Goal: Browse casually

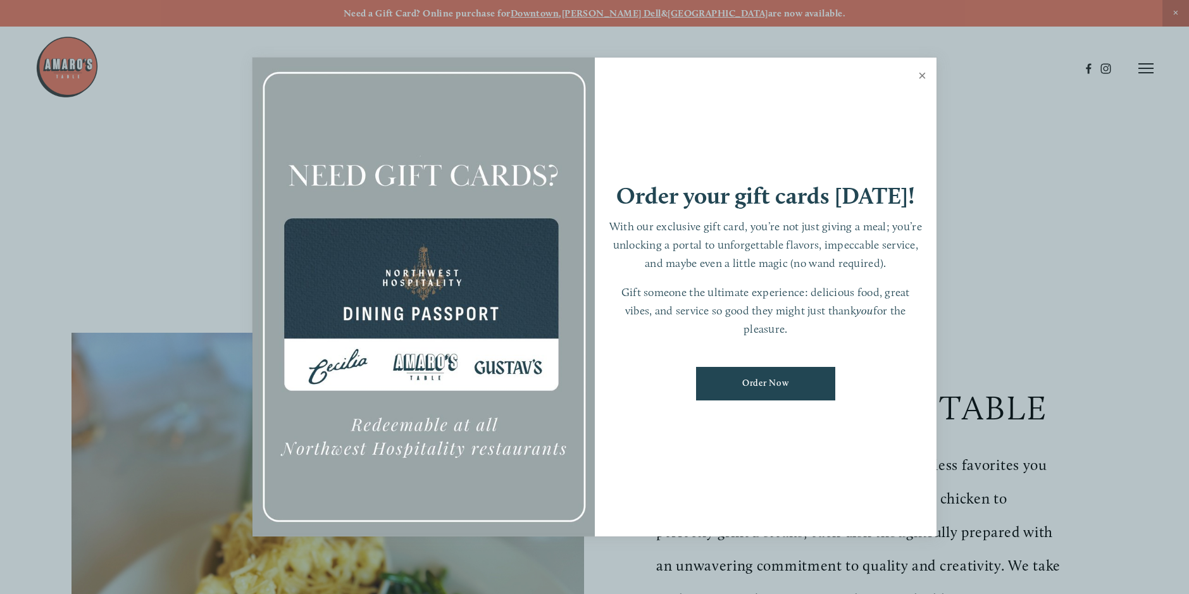
click at [925, 71] on link "Close" at bounding box center [922, 76] width 25 height 35
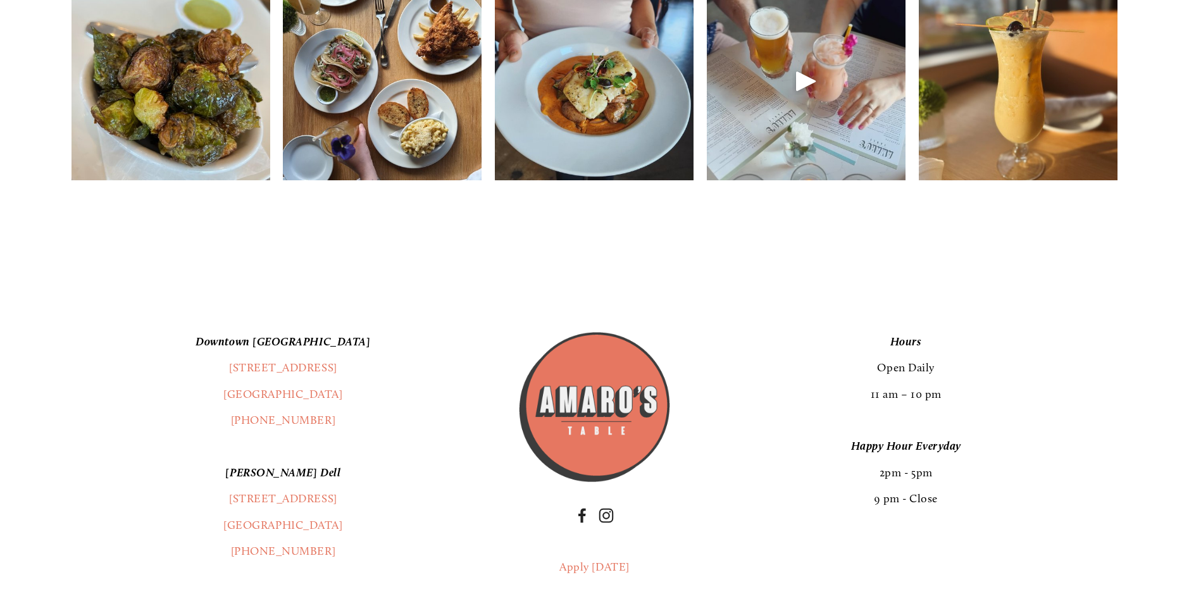
scroll to position [2279, 0]
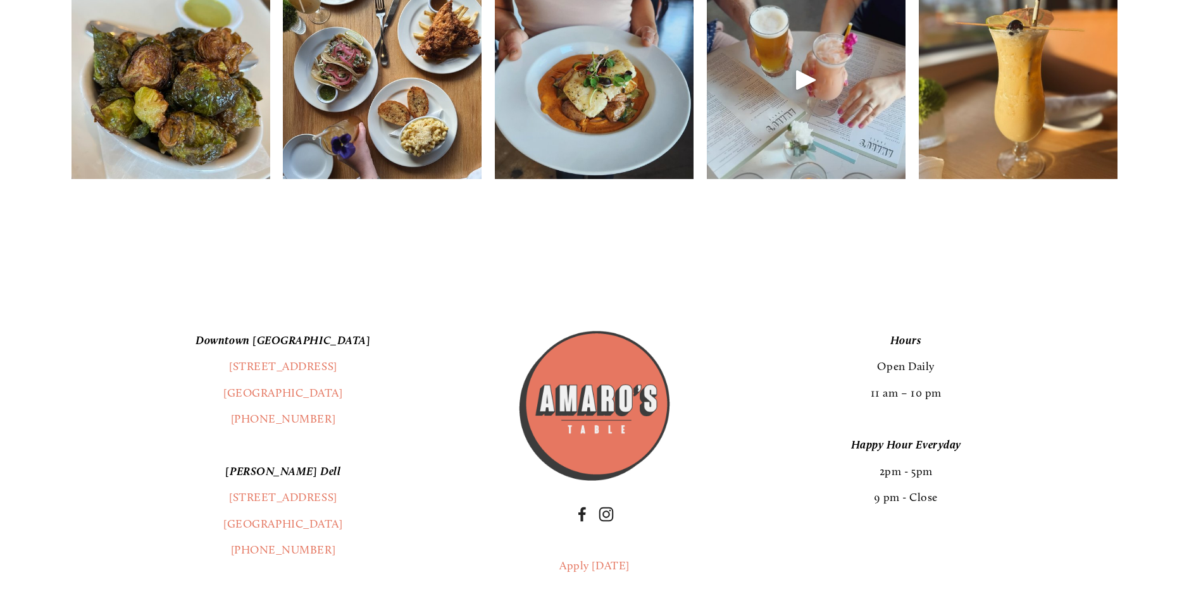
click at [220, 144] on img at bounding box center [171, 80] width 199 height 249
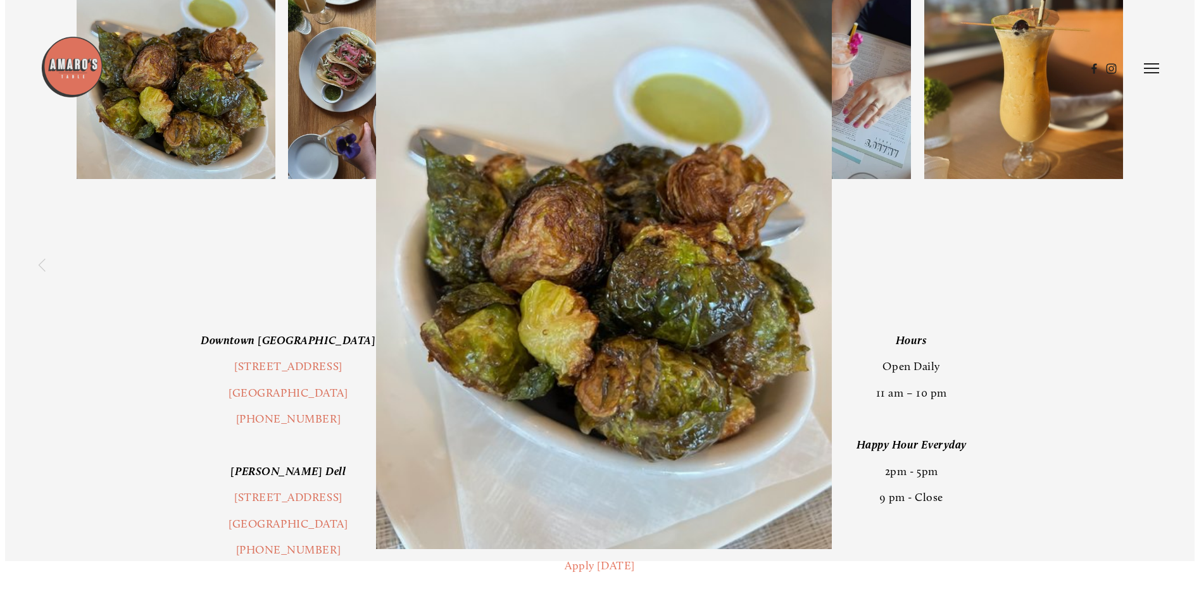
scroll to position [2246, 0]
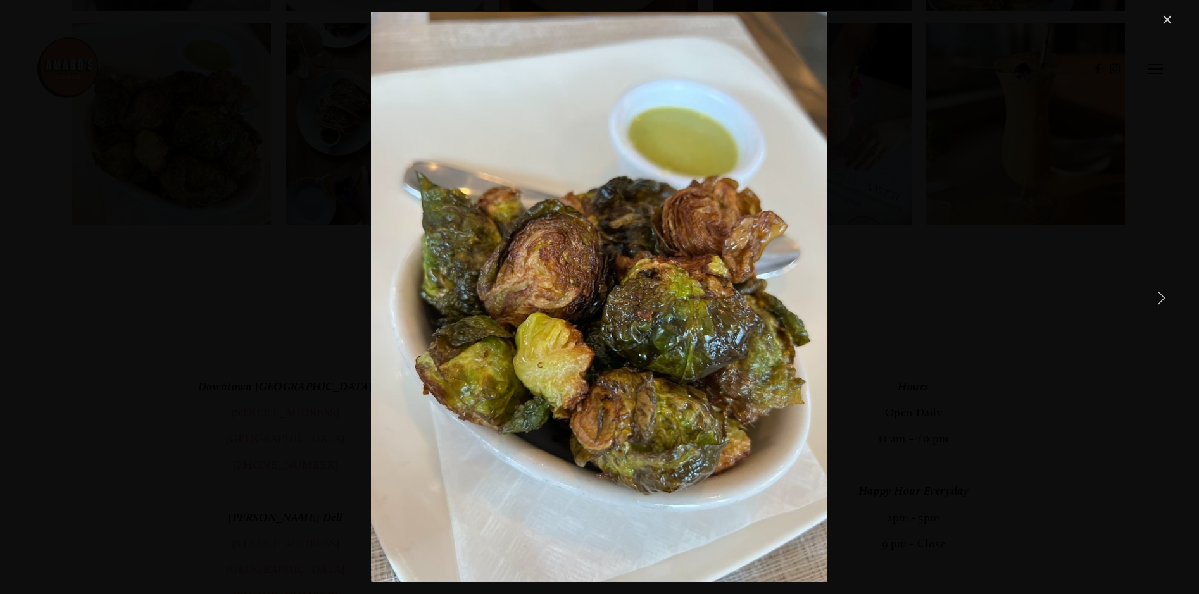
click at [1159, 296] on link "Next Item" at bounding box center [1161, 298] width 28 height 28
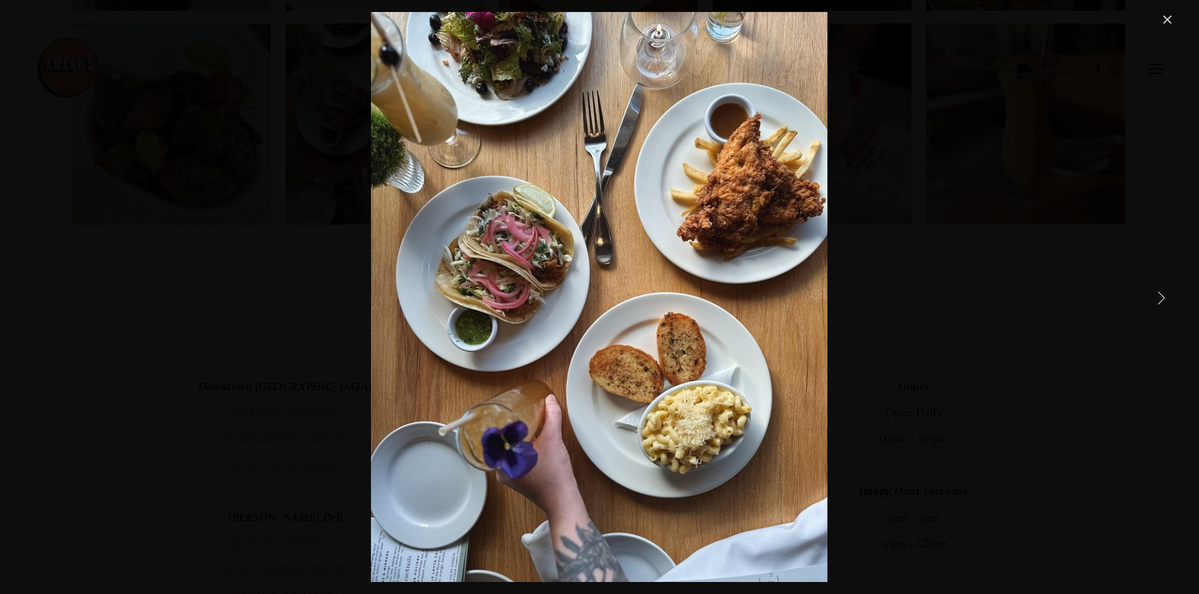
click at [1159, 296] on link "Next Item" at bounding box center [1161, 298] width 28 height 28
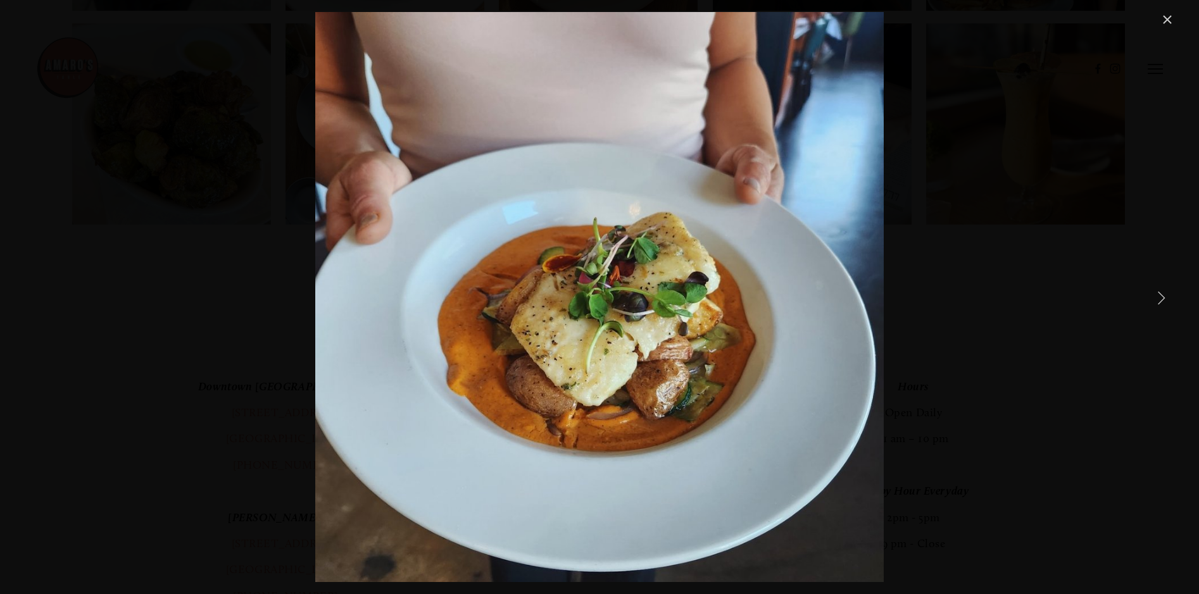
click at [1159, 296] on link "Next Item" at bounding box center [1161, 298] width 28 height 28
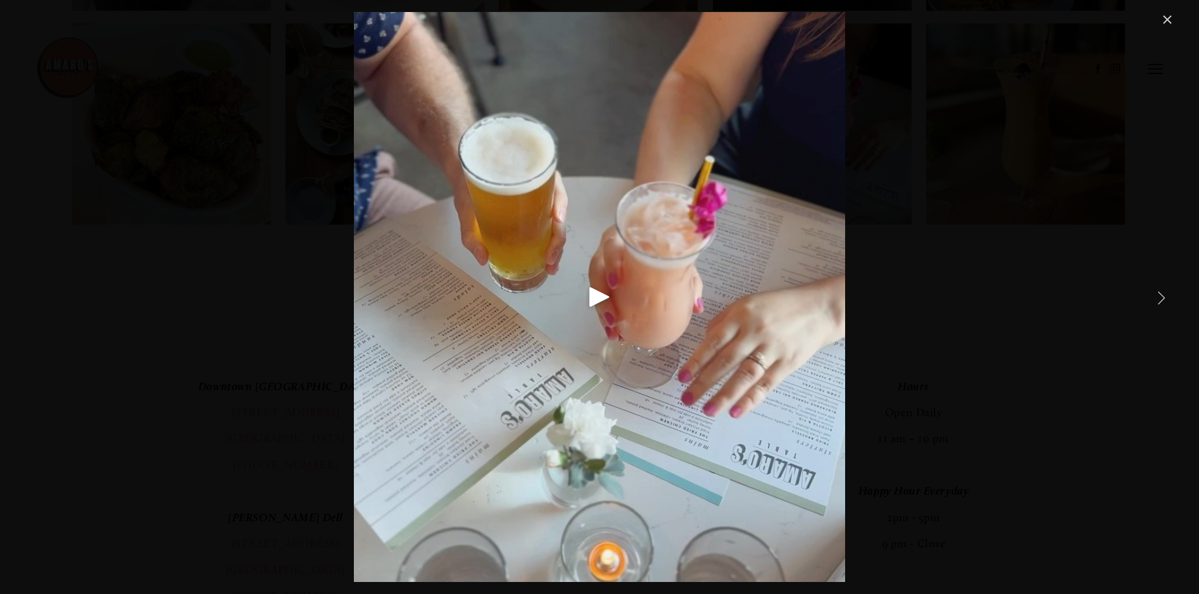
click at [1158, 296] on link "Next Item" at bounding box center [1161, 298] width 28 height 28
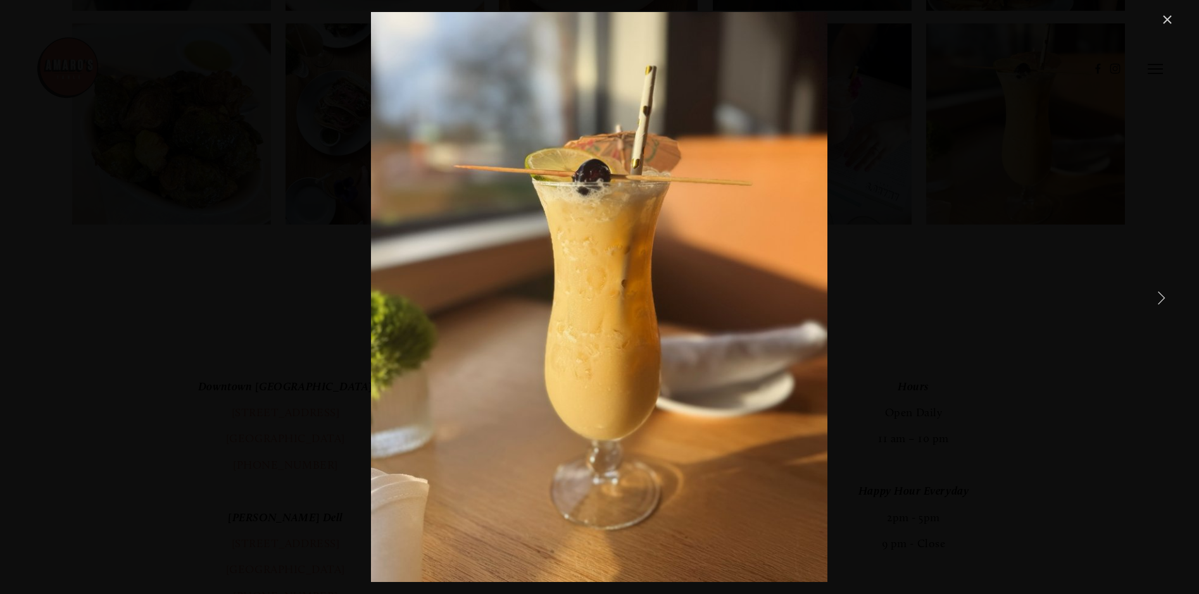
click at [1158, 296] on link "Next Item" at bounding box center [1161, 298] width 28 height 28
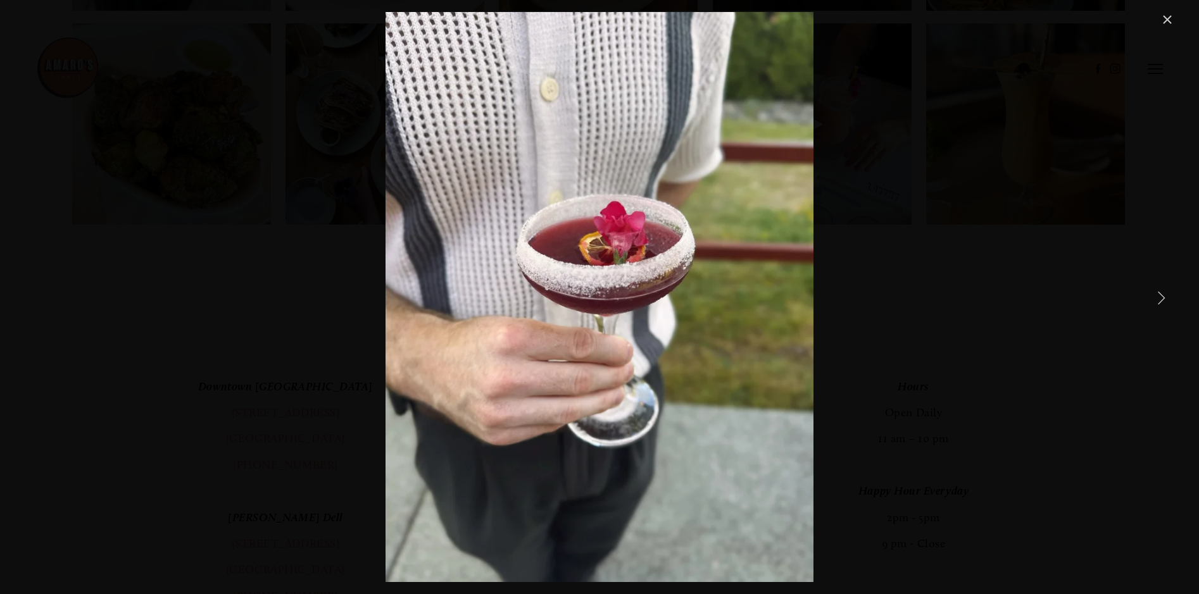
click at [1158, 296] on link "Next Item" at bounding box center [1161, 298] width 28 height 28
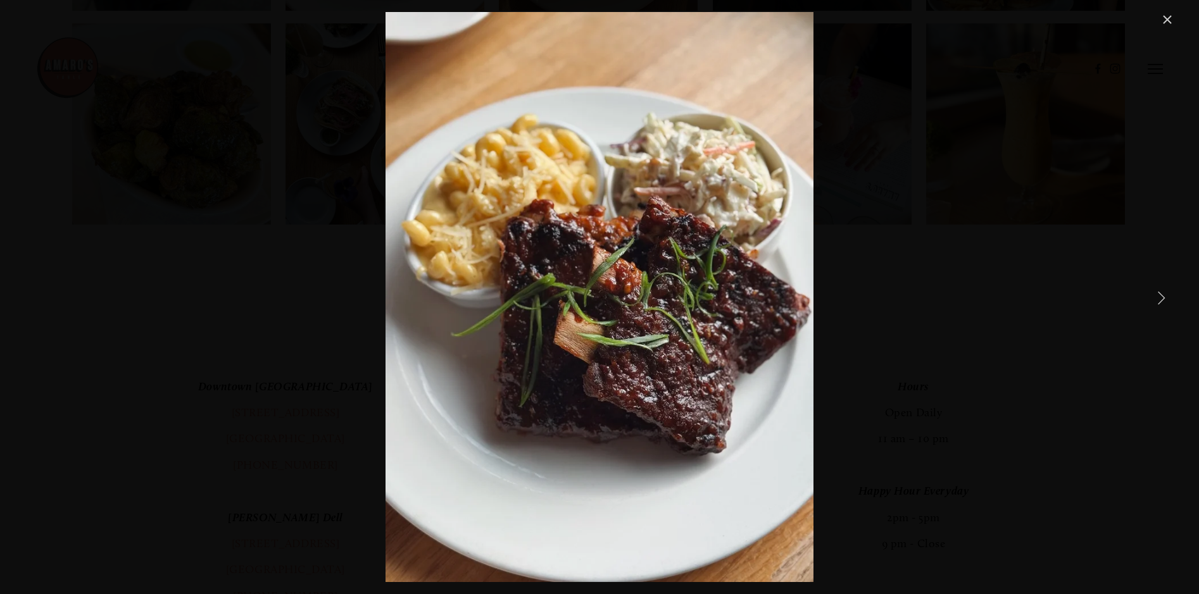
click at [1158, 296] on link "Next Item" at bounding box center [1161, 298] width 28 height 28
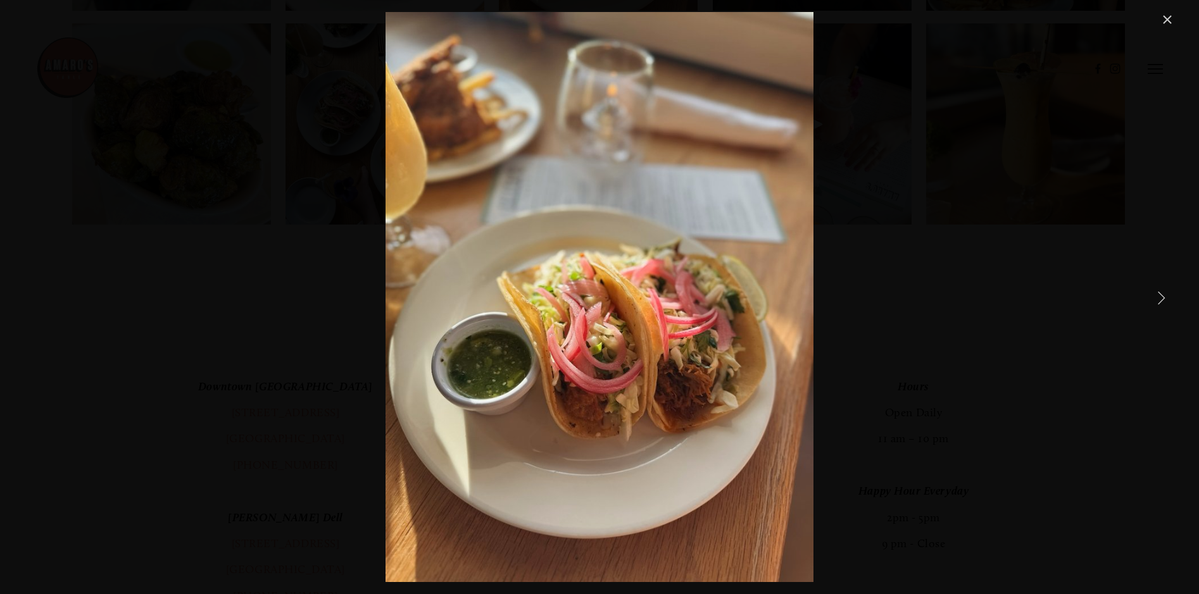
click at [1158, 296] on link "Next Item" at bounding box center [1161, 298] width 28 height 28
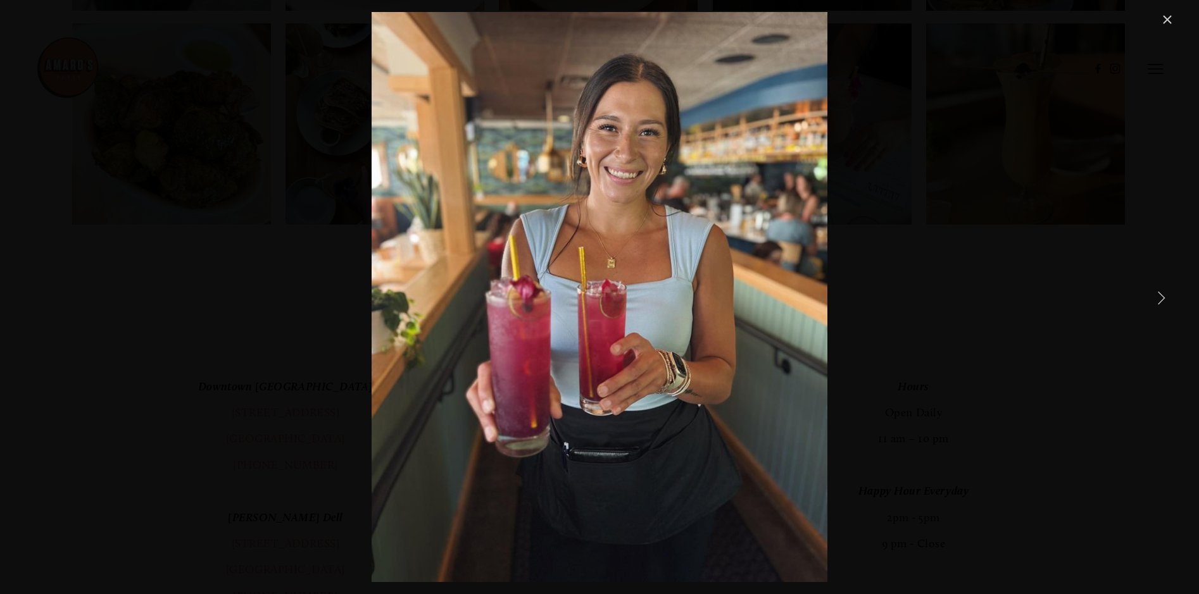
click at [1158, 296] on link "Next Item" at bounding box center [1161, 298] width 28 height 28
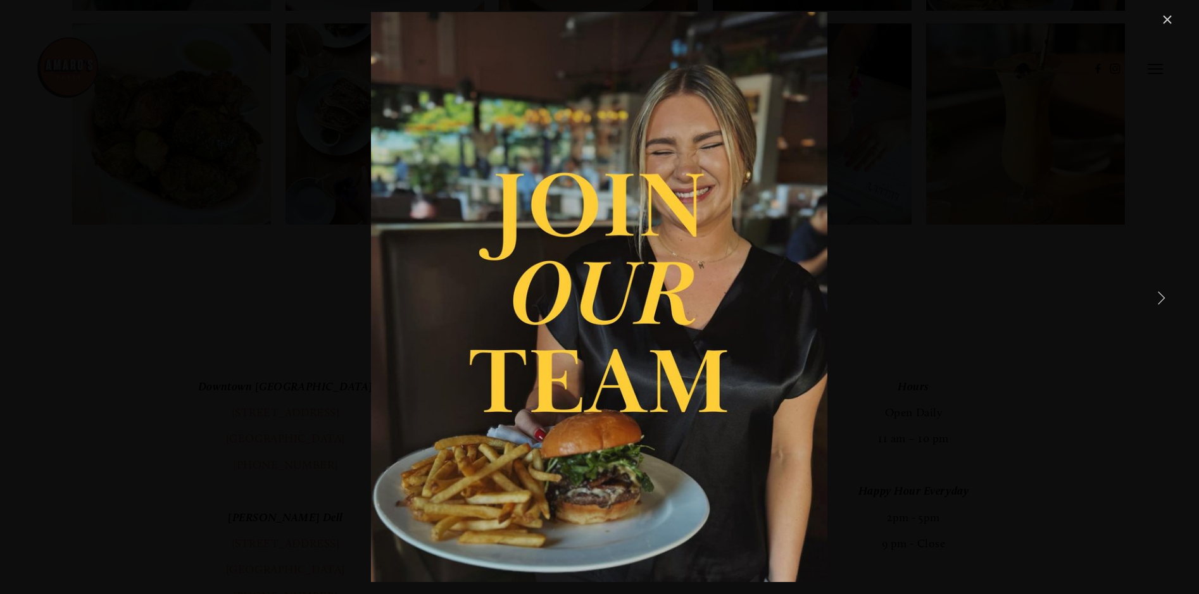
click at [1158, 296] on link "Next Item" at bounding box center [1161, 298] width 28 height 28
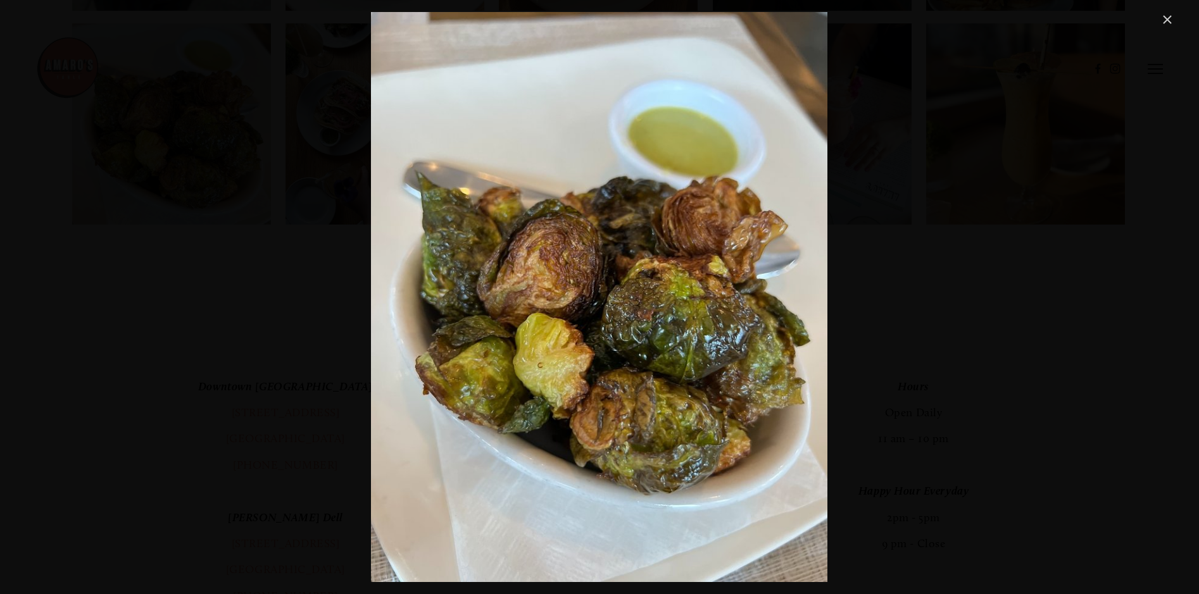
click at [1166, 17] on link "Close" at bounding box center [1167, 19] width 15 height 15
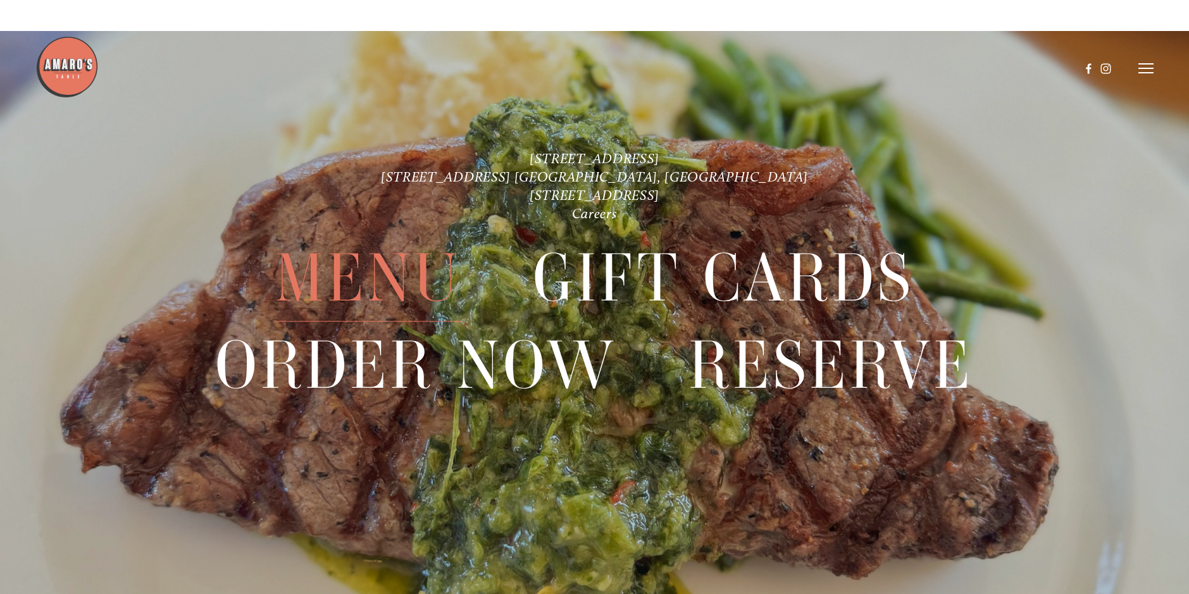
scroll to position [3174, 0]
